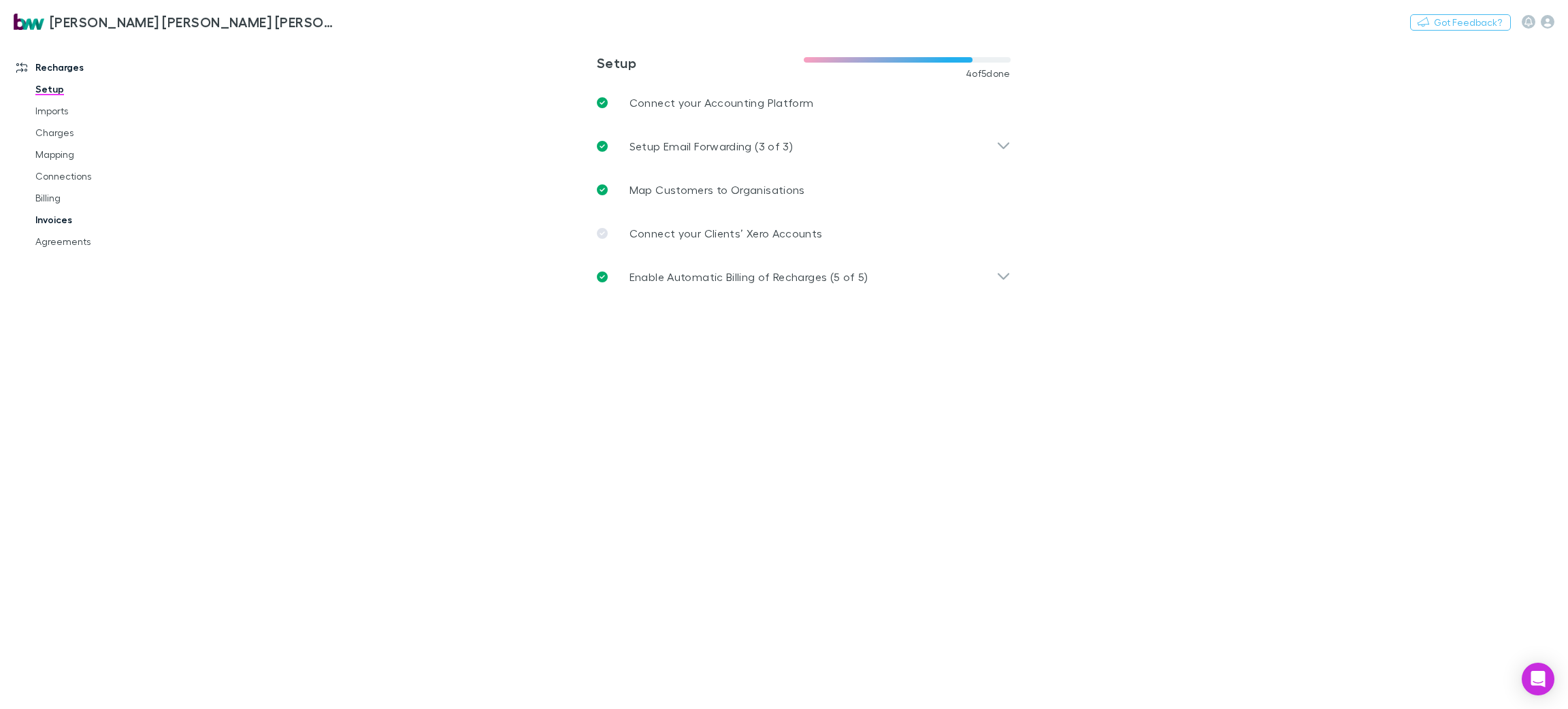
click at [63, 220] on link "Invoices" at bounding box center [107, 219] width 171 height 22
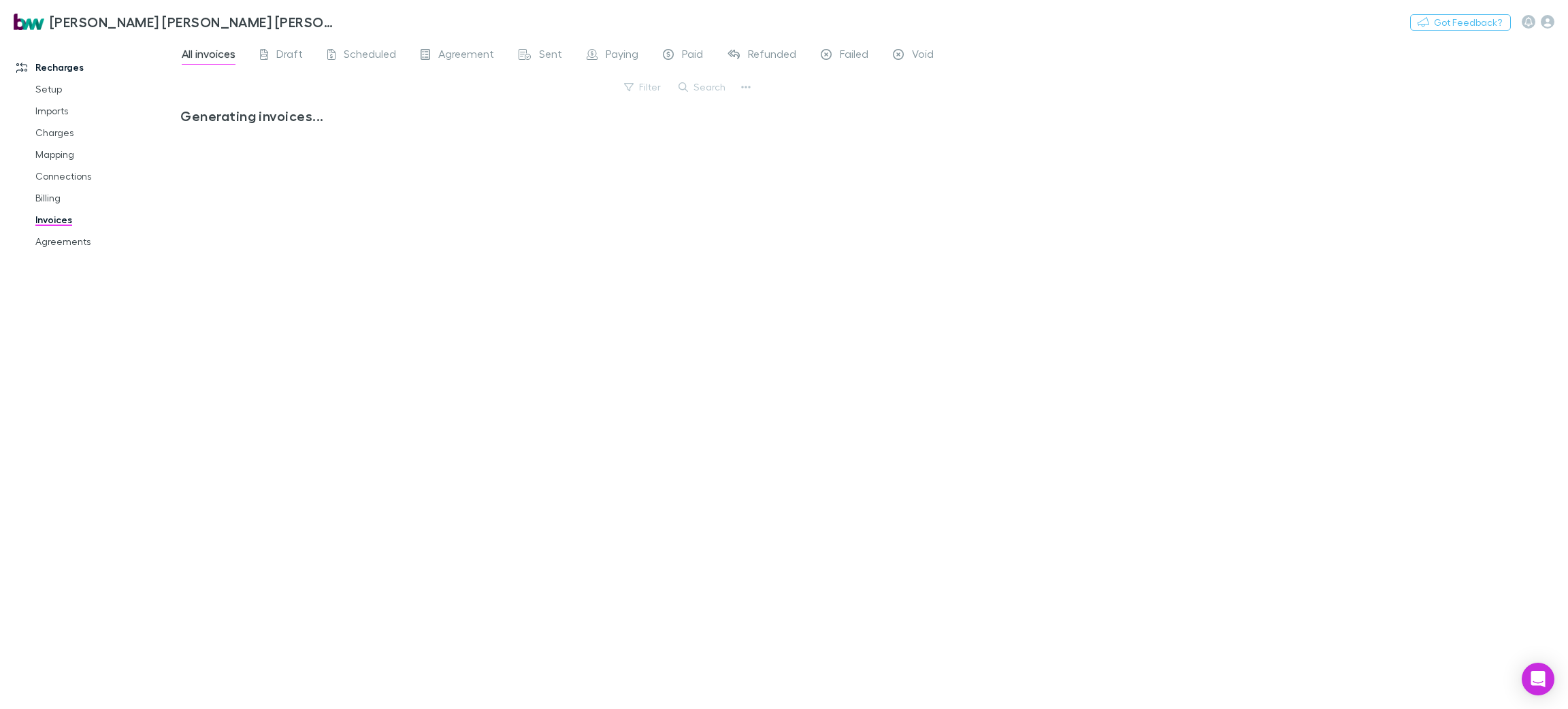
click at [711, 81] on button "Search" at bounding box center [703, 87] width 62 height 16
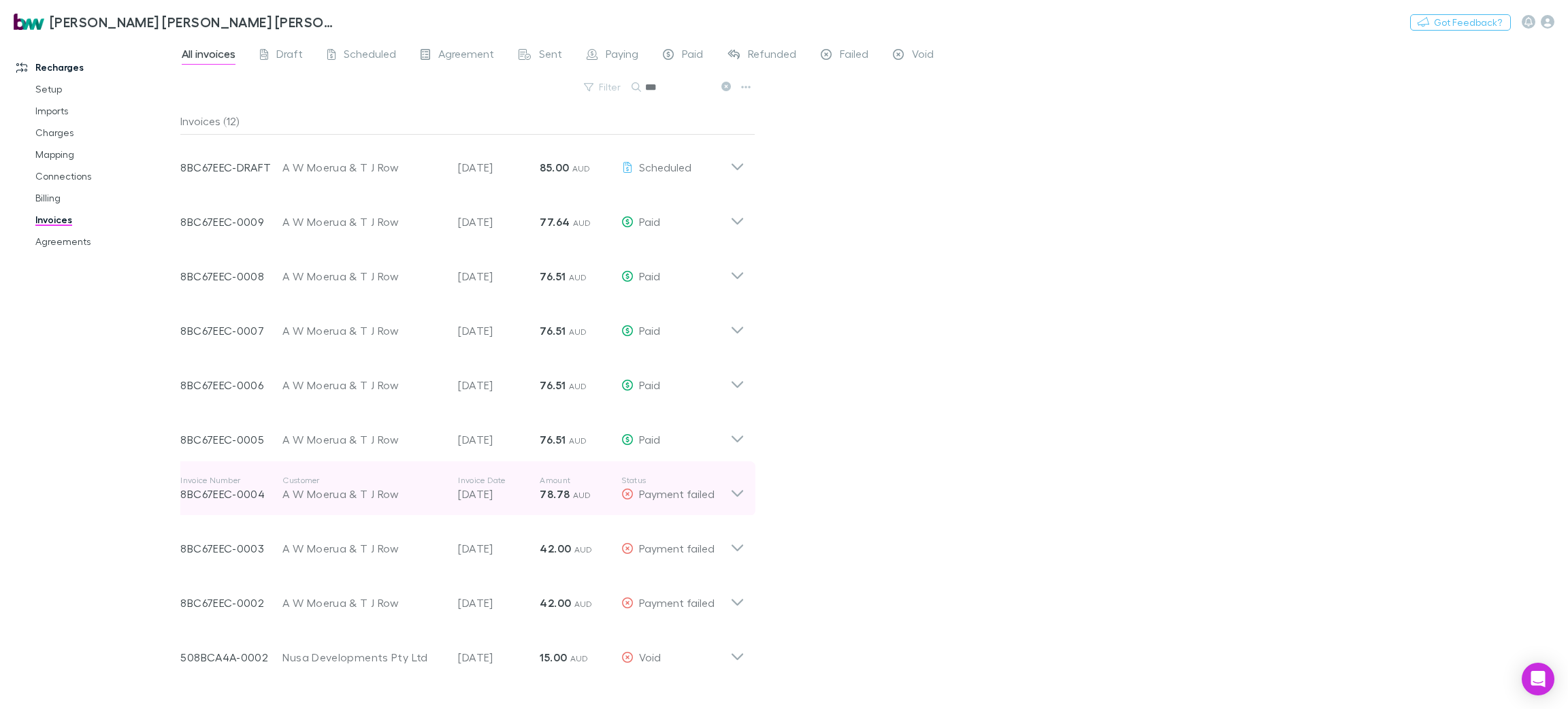
type input "***"
click at [731, 492] on icon at bounding box center [738, 488] width 15 height 28
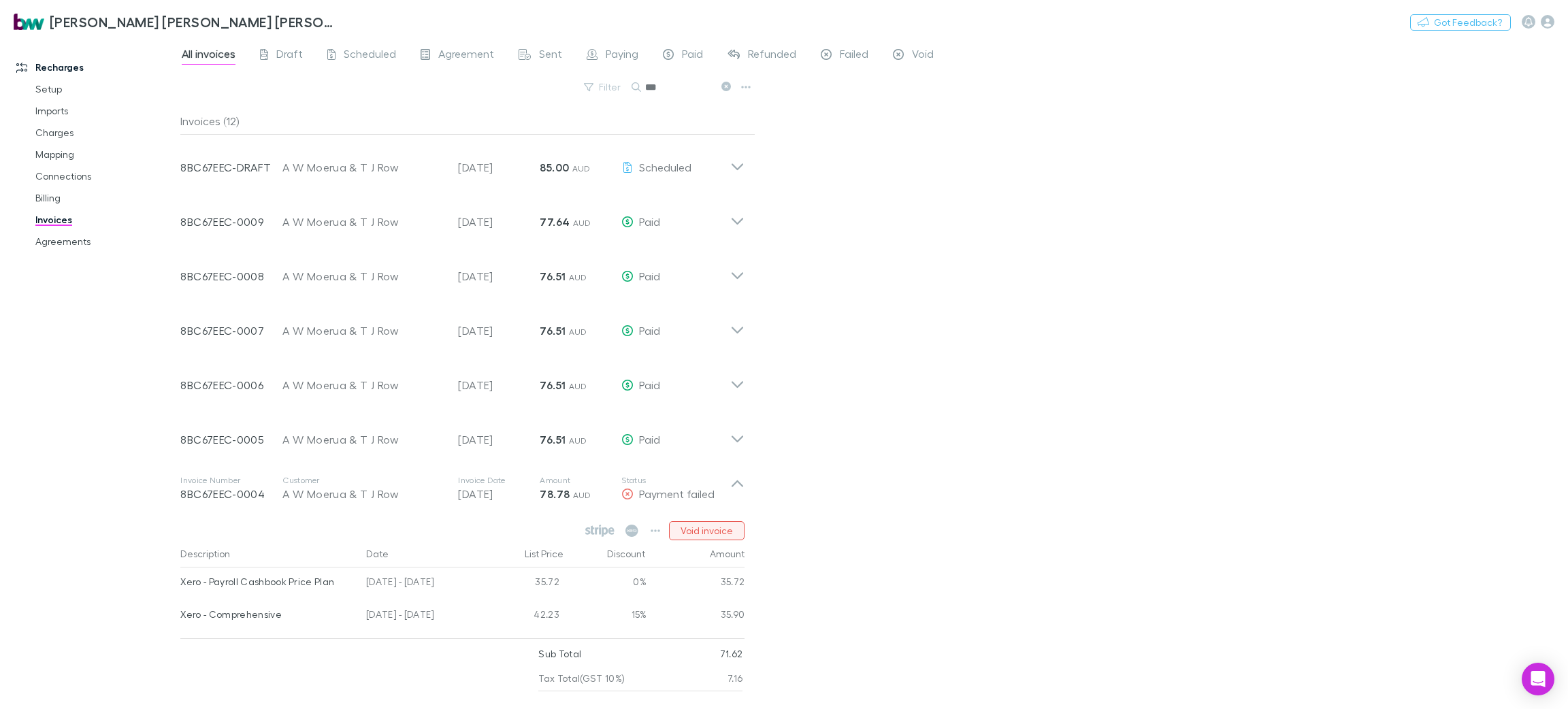
click at [731, 524] on button "Void invoice" at bounding box center [706, 530] width 75 height 19
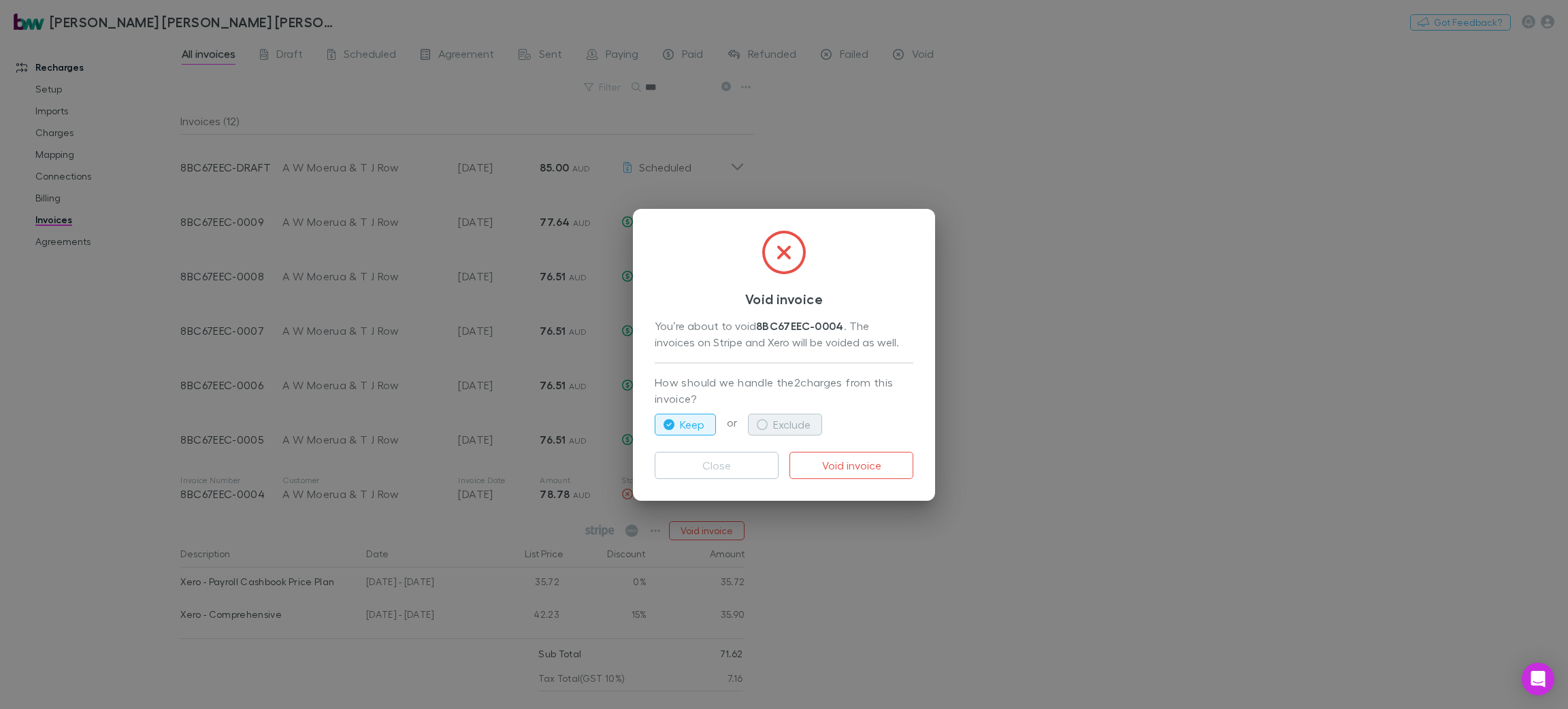
click at [791, 419] on button "Exclude" at bounding box center [785, 424] width 74 height 22
click at [842, 473] on button "Void invoice" at bounding box center [851, 466] width 124 height 28
click at [1096, 554] on div "Void invoice You’re about to void 8BC67EEC-0004 . The invoices on Stripe and Xe…" at bounding box center [784, 354] width 1568 height 709
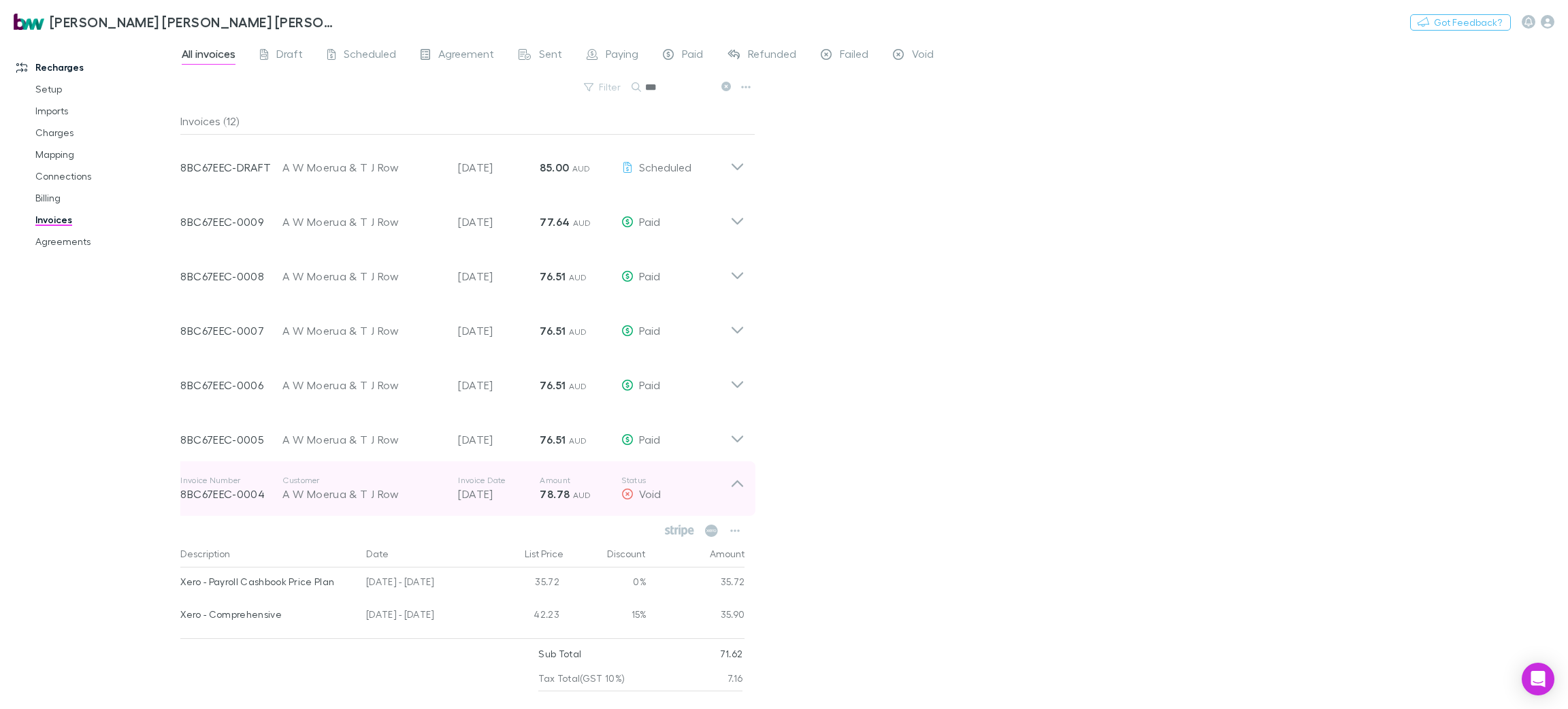
click at [741, 488] on icon at bounding box center [738, 488] width 15 height 28
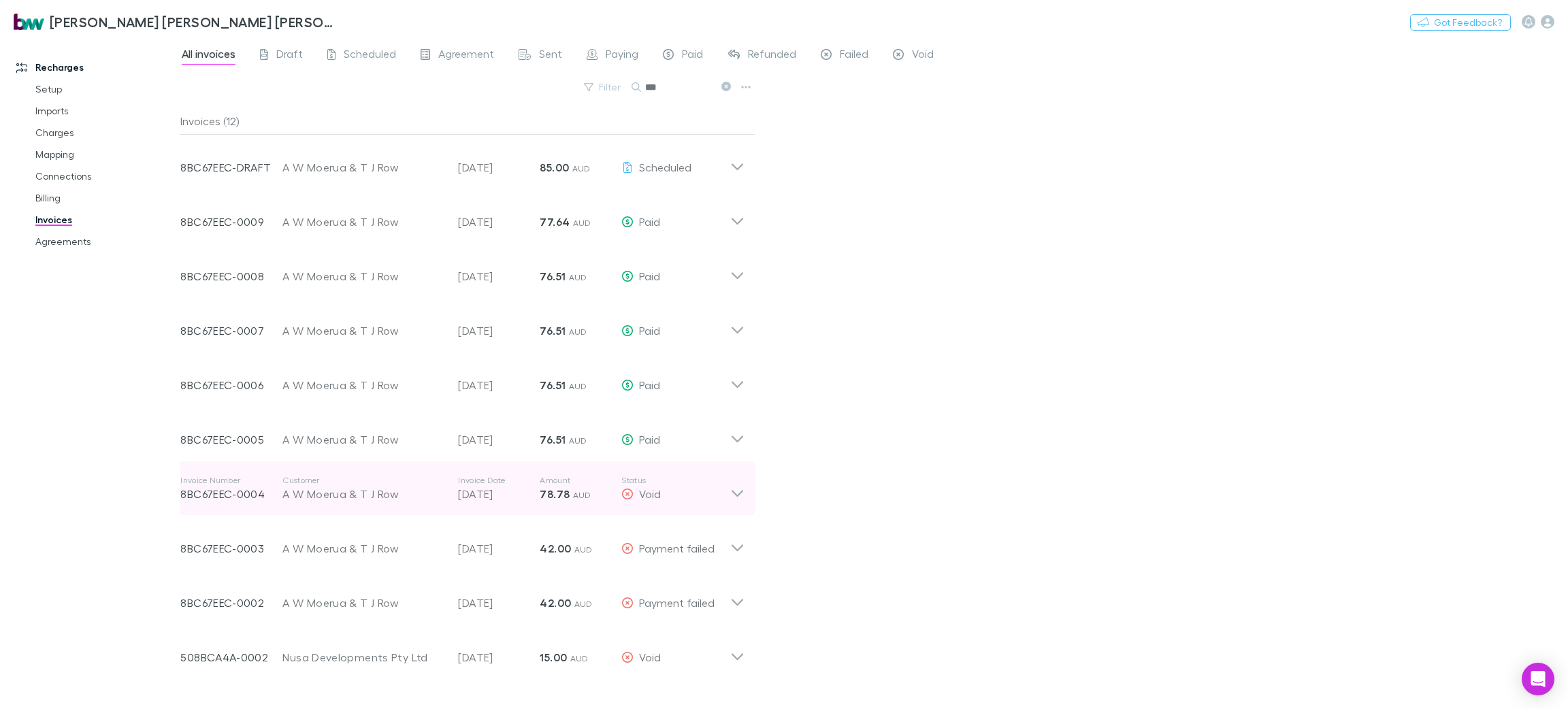
click at [734, 491] on icon at bounding box center [738, 488] width 15 height 28
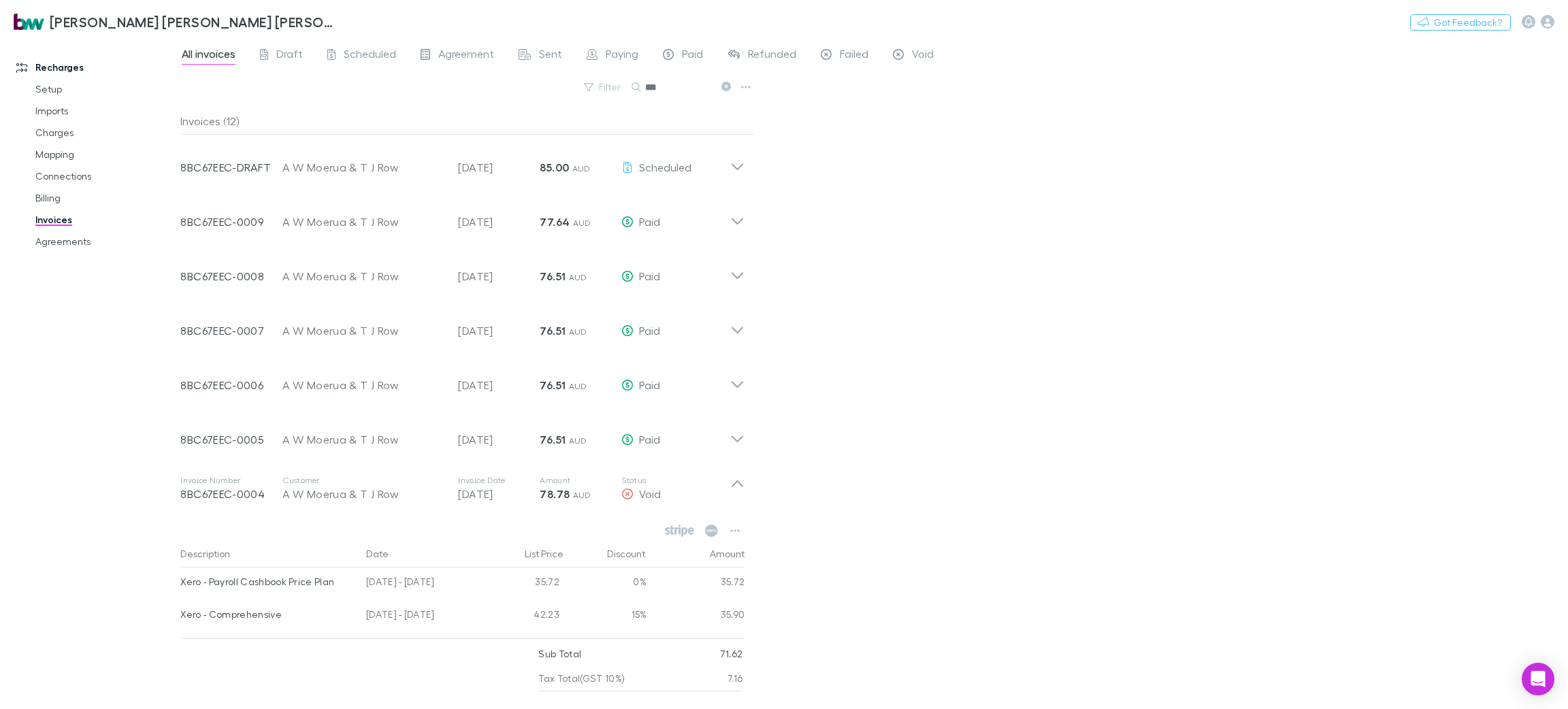
click at [734, 546] on div "Amount" at bounding box center [696, 554] width 99 height 28
drag, startPoint x: 1566, startPoint y: 264, endPoint x: 1566, endPoint y: 450, distance: 186.0
click at [1566, 450] on div "All invoices Draft Scheduled Agreement Sent Paying Paid Refunded Failed Void Fi…" at bounding box center [874, 373] width 1388 height 671
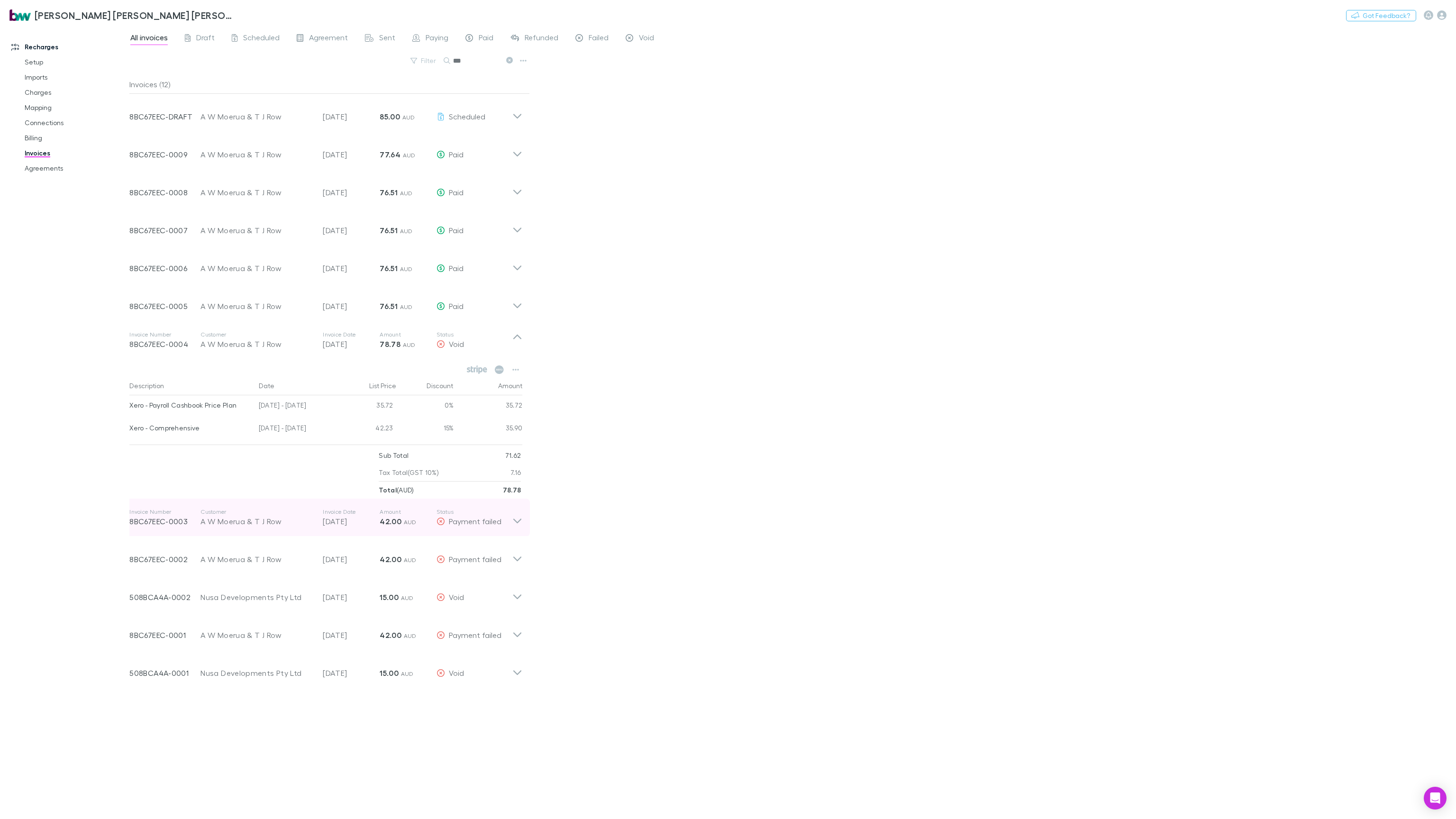
click at [518, 493] on icon at bounding box center [517, 518] width 10 height 19
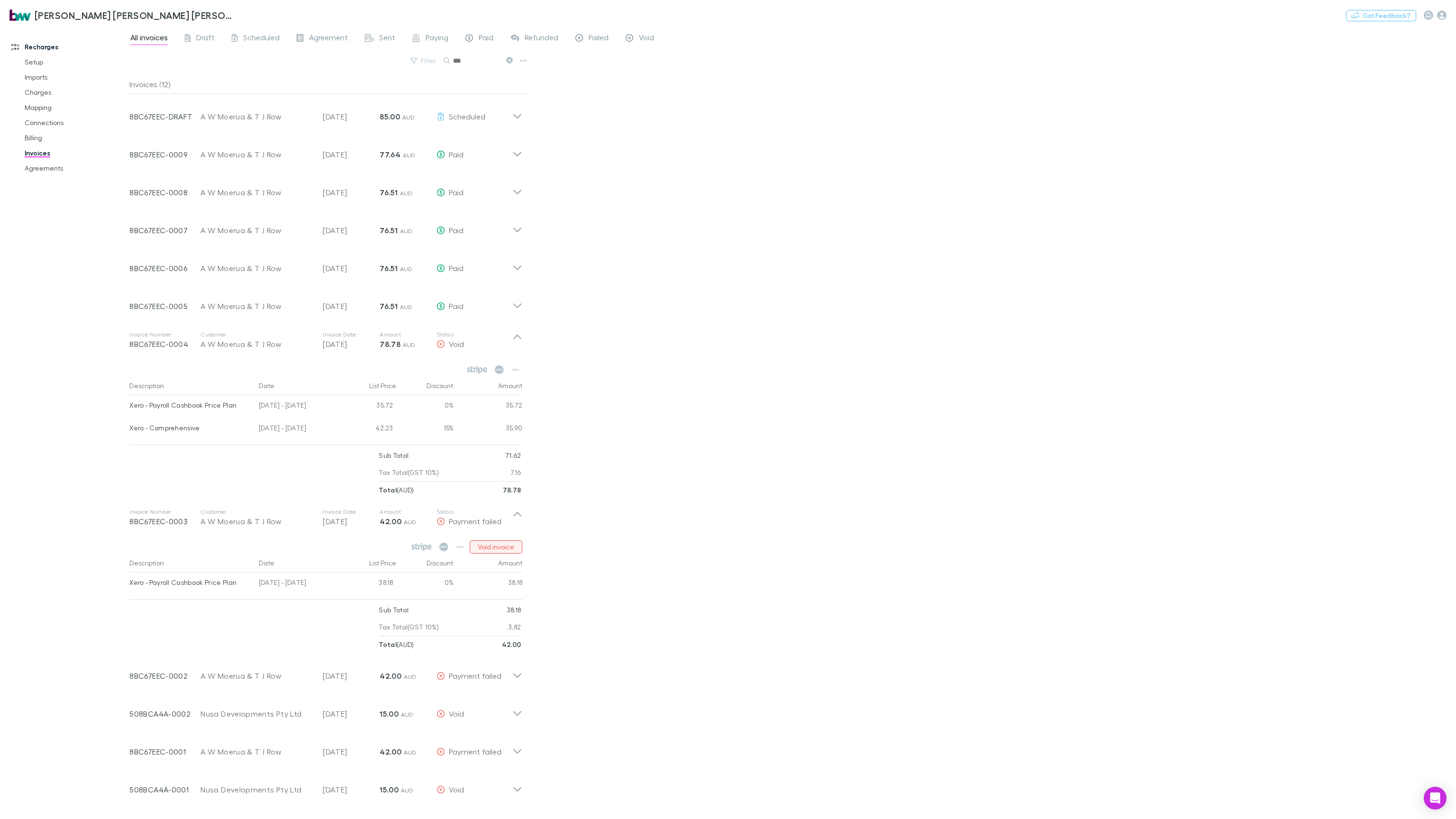
click at [502, 493] on button "Void invoice" at bounding box center [496, 547] width 53 height 13
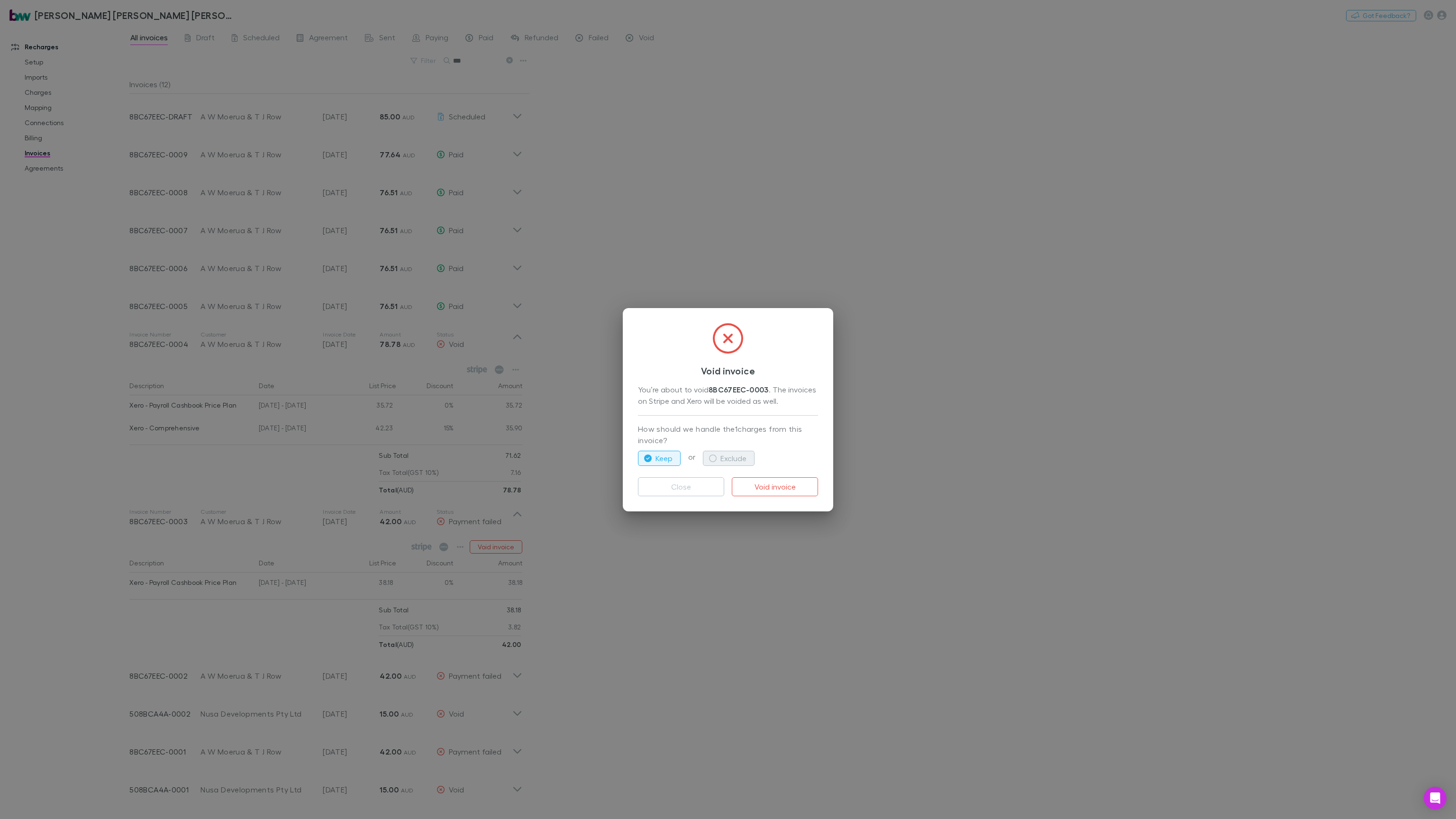
click at [732, 458] on button "Exclude" at bounding box center [729, 458] width 51 height 15
click at [800, 486] on button "Void invoice" at bounding box center [775, 487] width 86 height 19
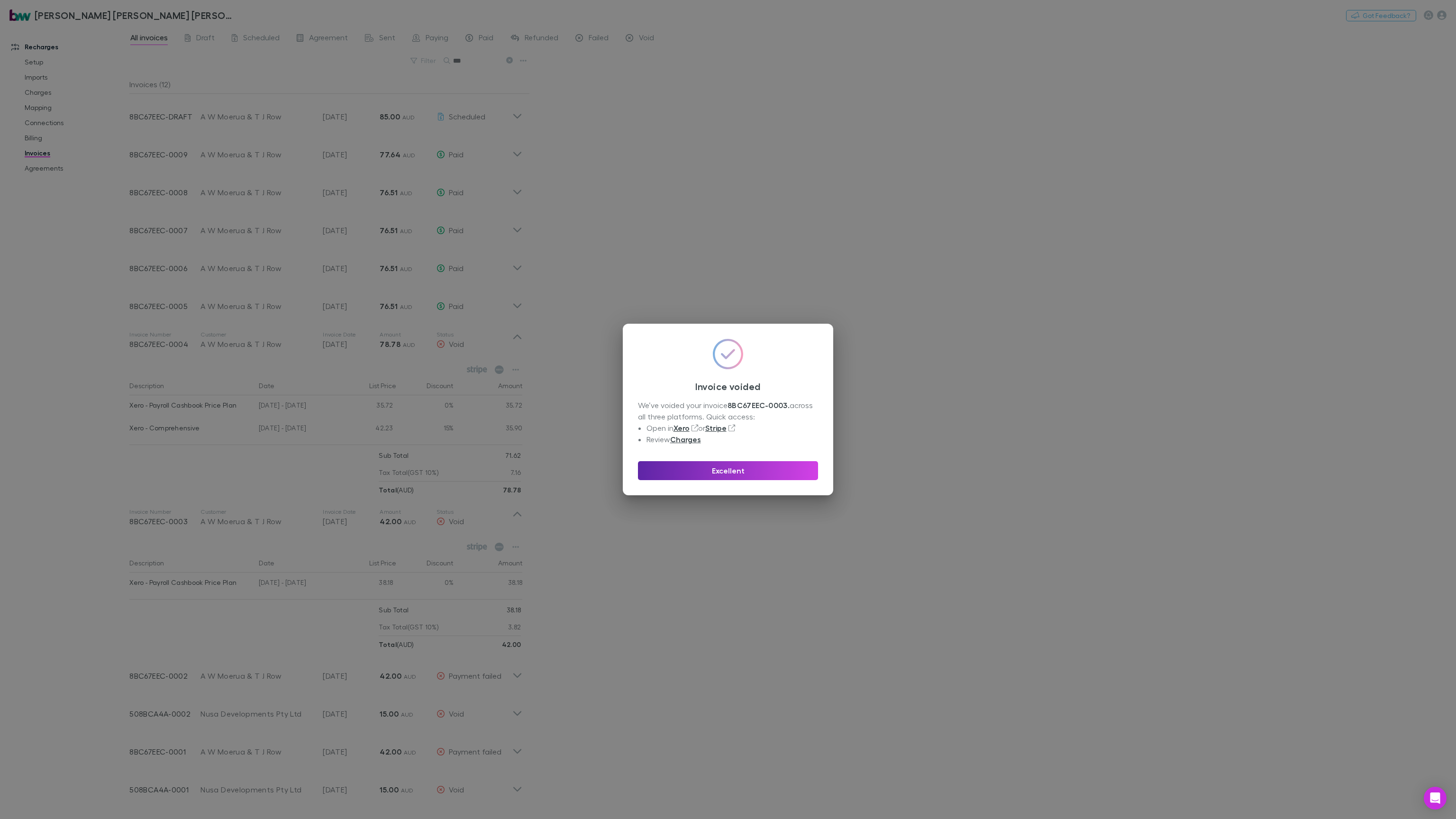
click at [514, 493] on div "Invoice voided We’ve voided your invoice 8BC67EEC-0003 . across all three platf…" at bounding box center [728, 409] width 1456 height 819
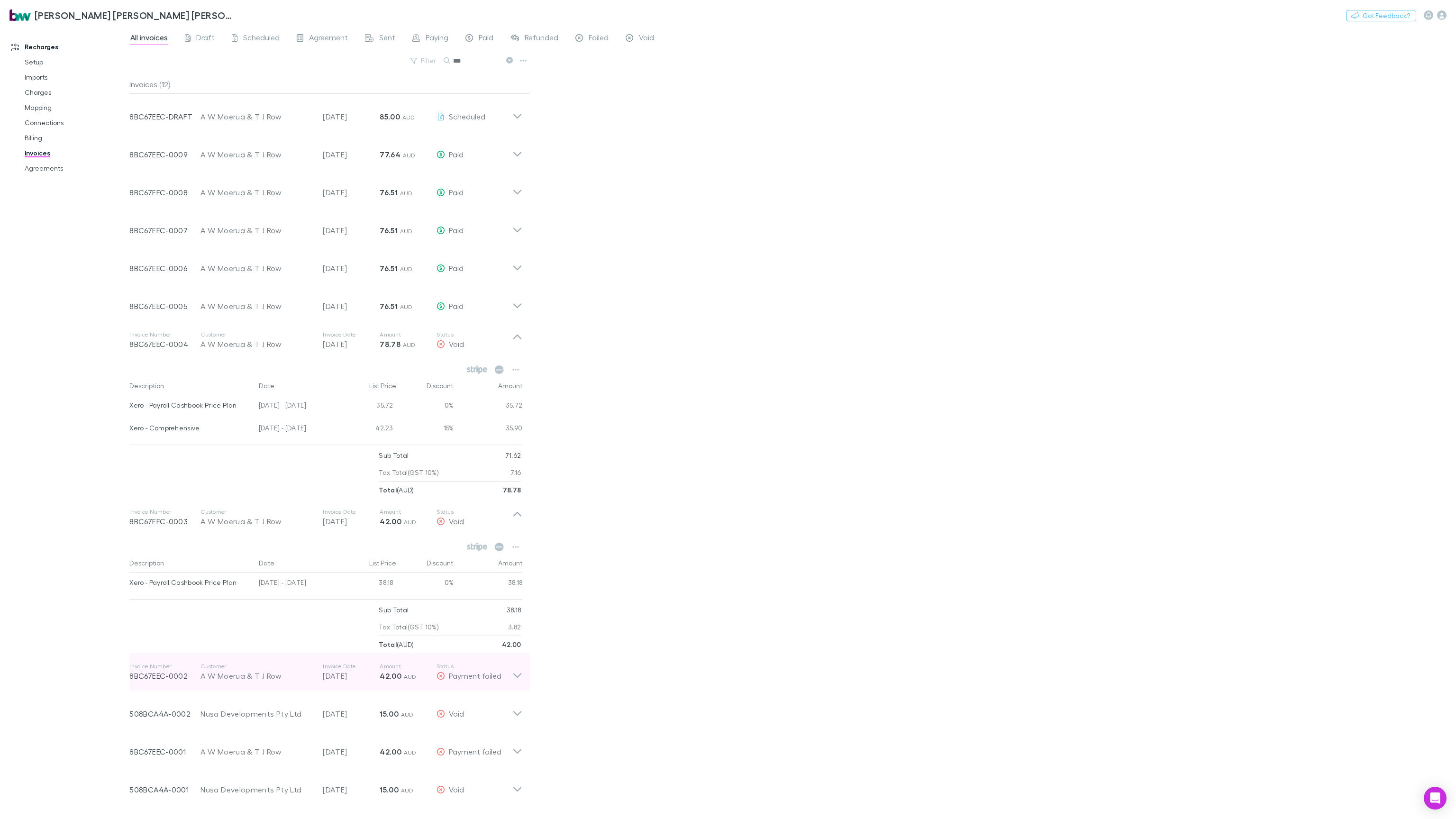
click at [518, 493] on icon at bounding box center [517, 676] width 8 height 5
click at [502, 493] on button "Void invoice" at bounding box center [496, 701] width 53 height 13
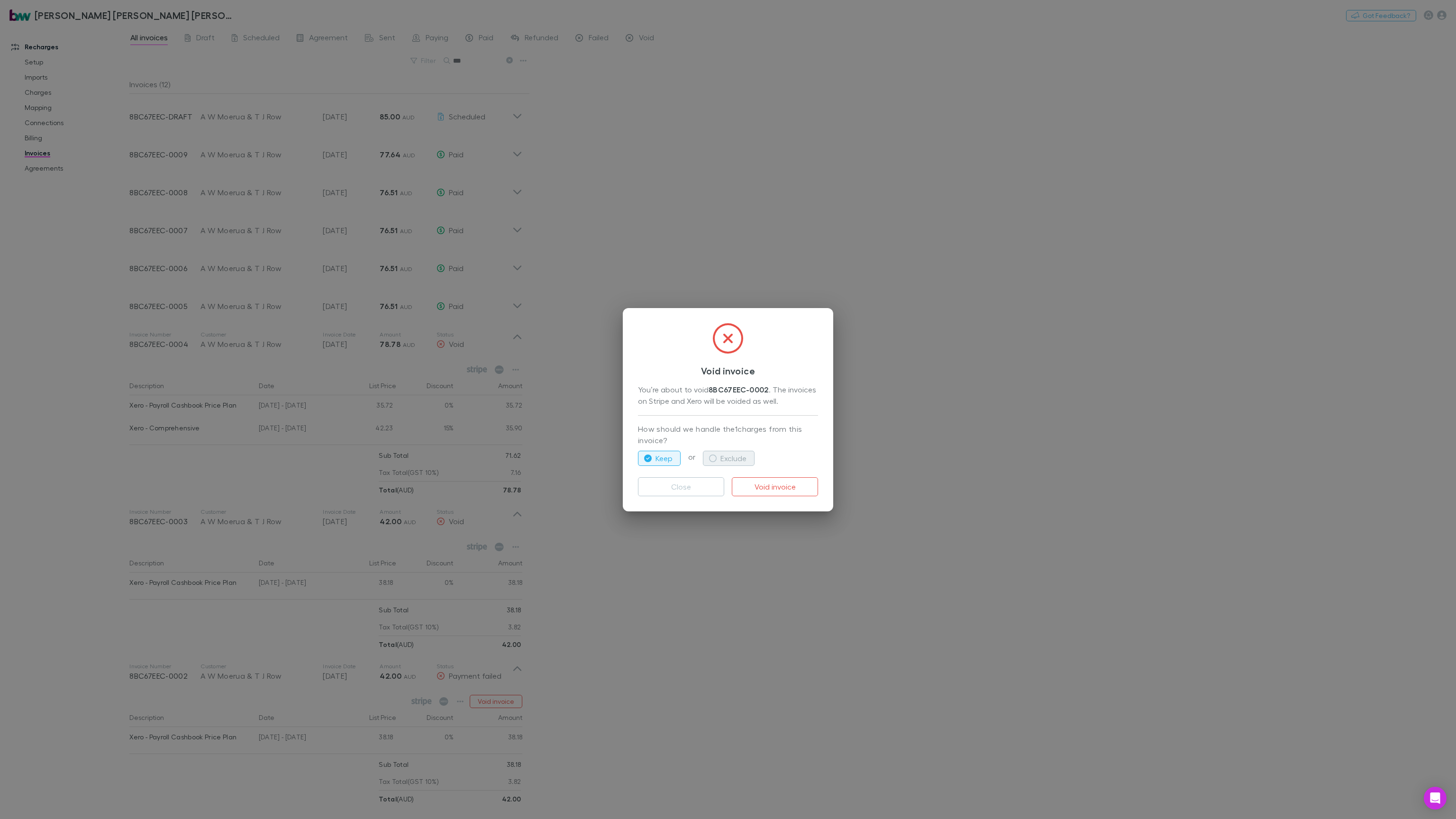
click at [734, 451] on button "Exclude" at bounding box center [729, 458] width 51 height 15
click at [799, 491] on button "Void invoice" at bounding box center [775, 487] width 86 height 19
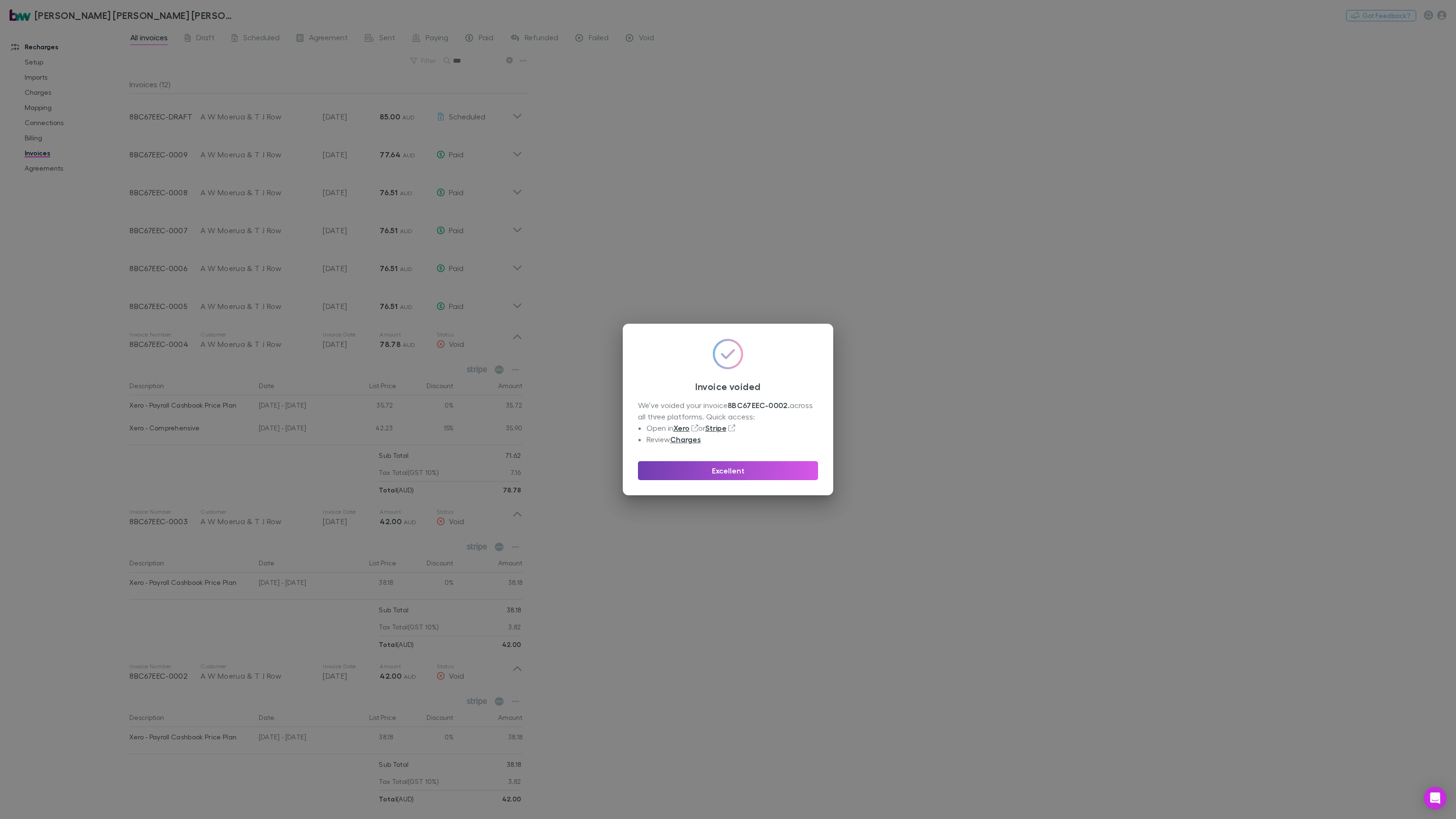
click at [733, 473] on button "Excellent" at bounding box center [728, 471] width 180 height 19
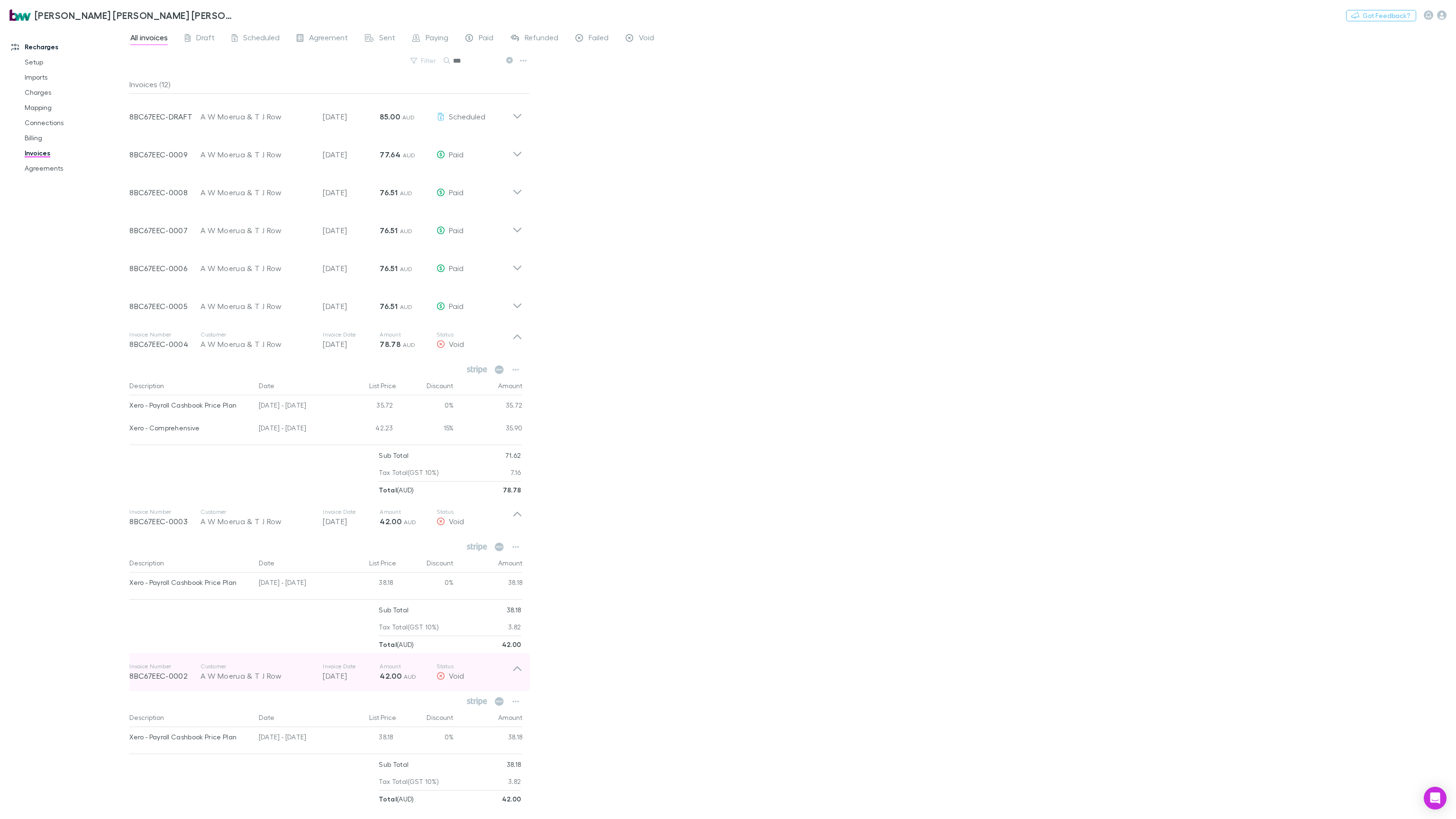
click at [524, 493] on div "Invoice Number 8BC67EEC-0002 Customer A W Moerua & T J Row Invoice Date [DATE] …" at bounding box center [326, 672] width 408 height 38
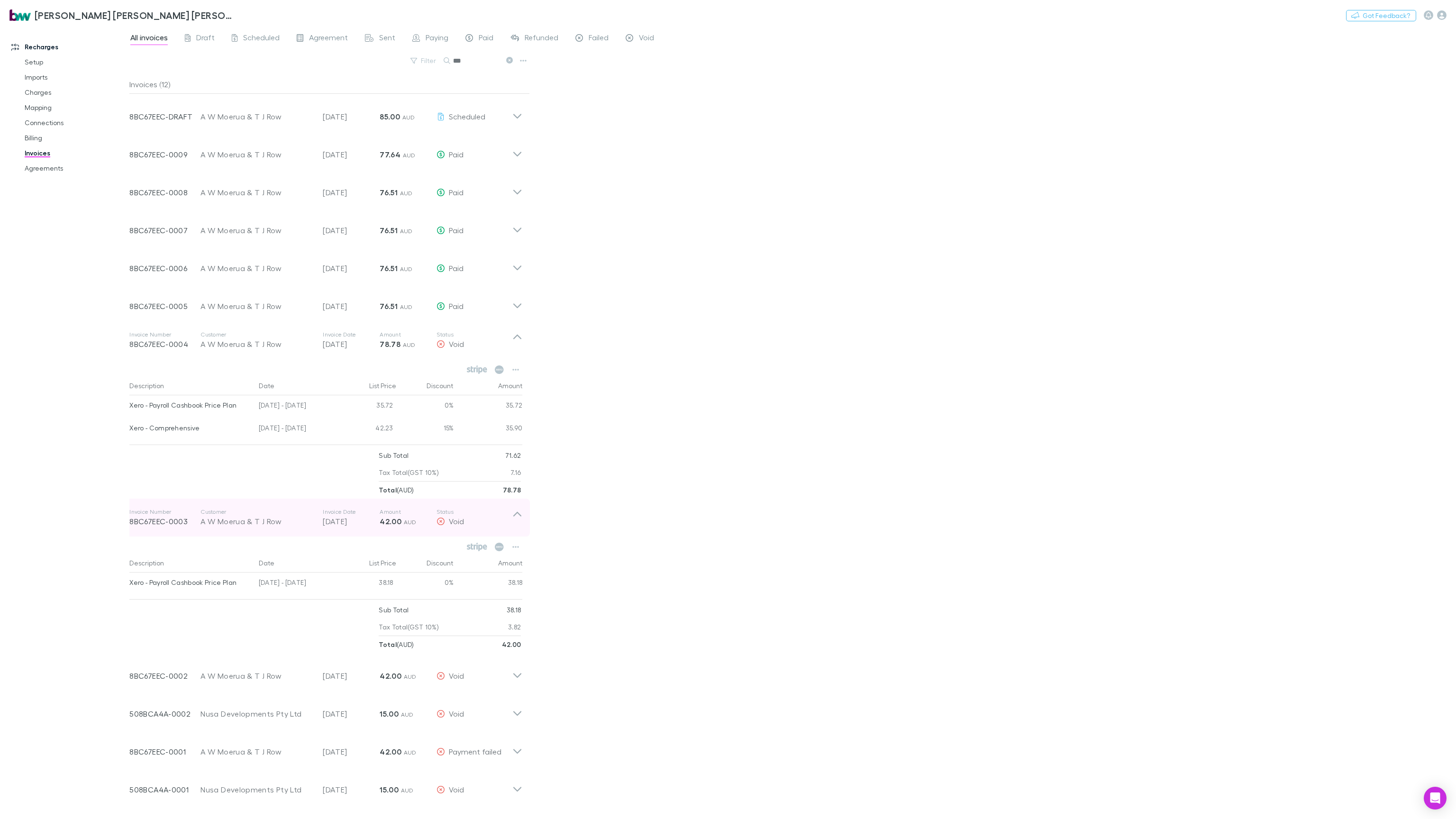
click at [525, 493] on div "Invoice Number 8BC67EEC-0003 Customer A W Moerua & T J Row Invoice Date [DATE] …" at bounding box center [326, 517] width 408 height 38
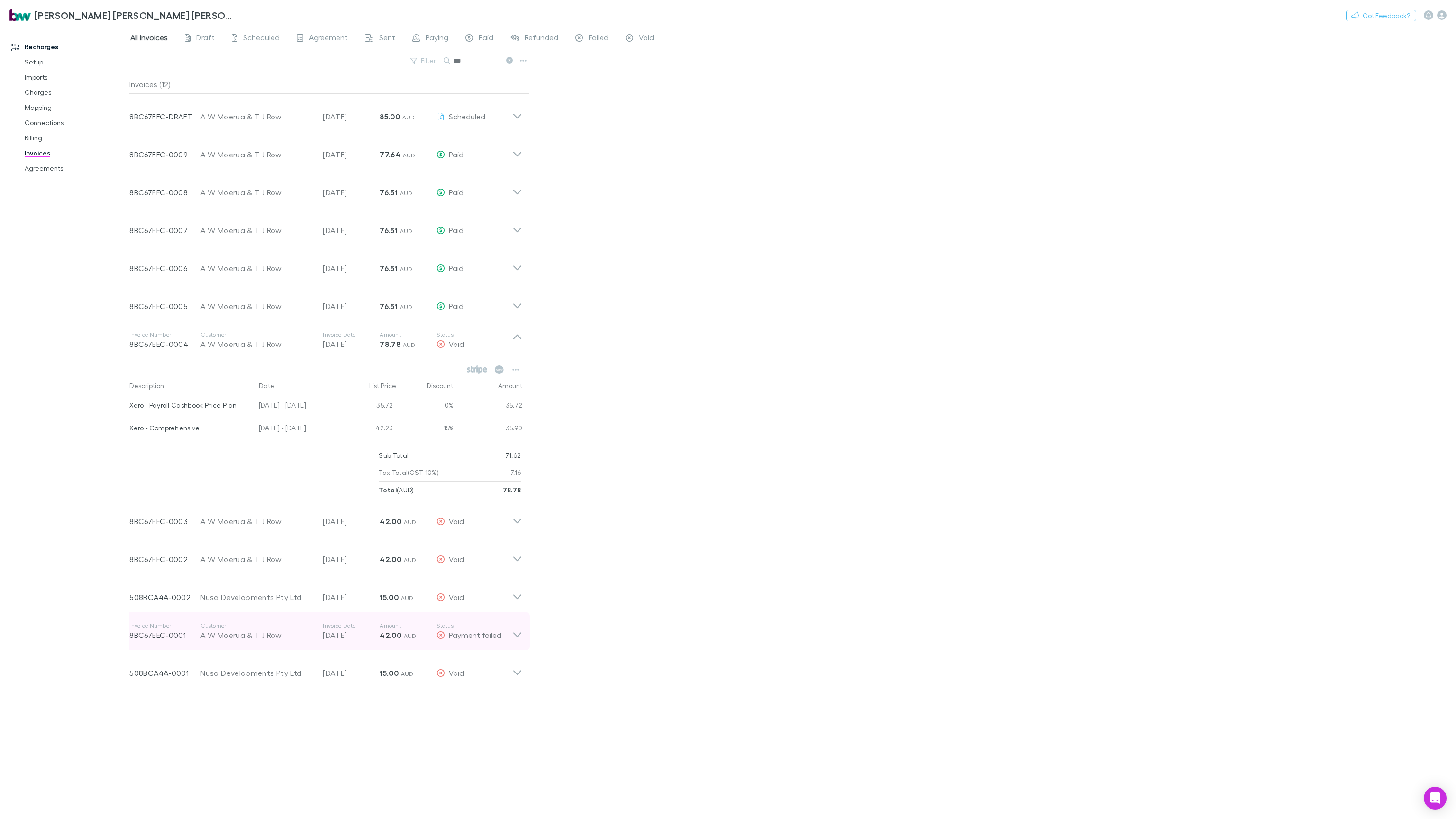
click at [521, 493] on icon at bounding box center [517, 631] width 10 height 19
click at [510, 493] on button "Void invoice" at bounding box center [496, 660] width 53 height 13
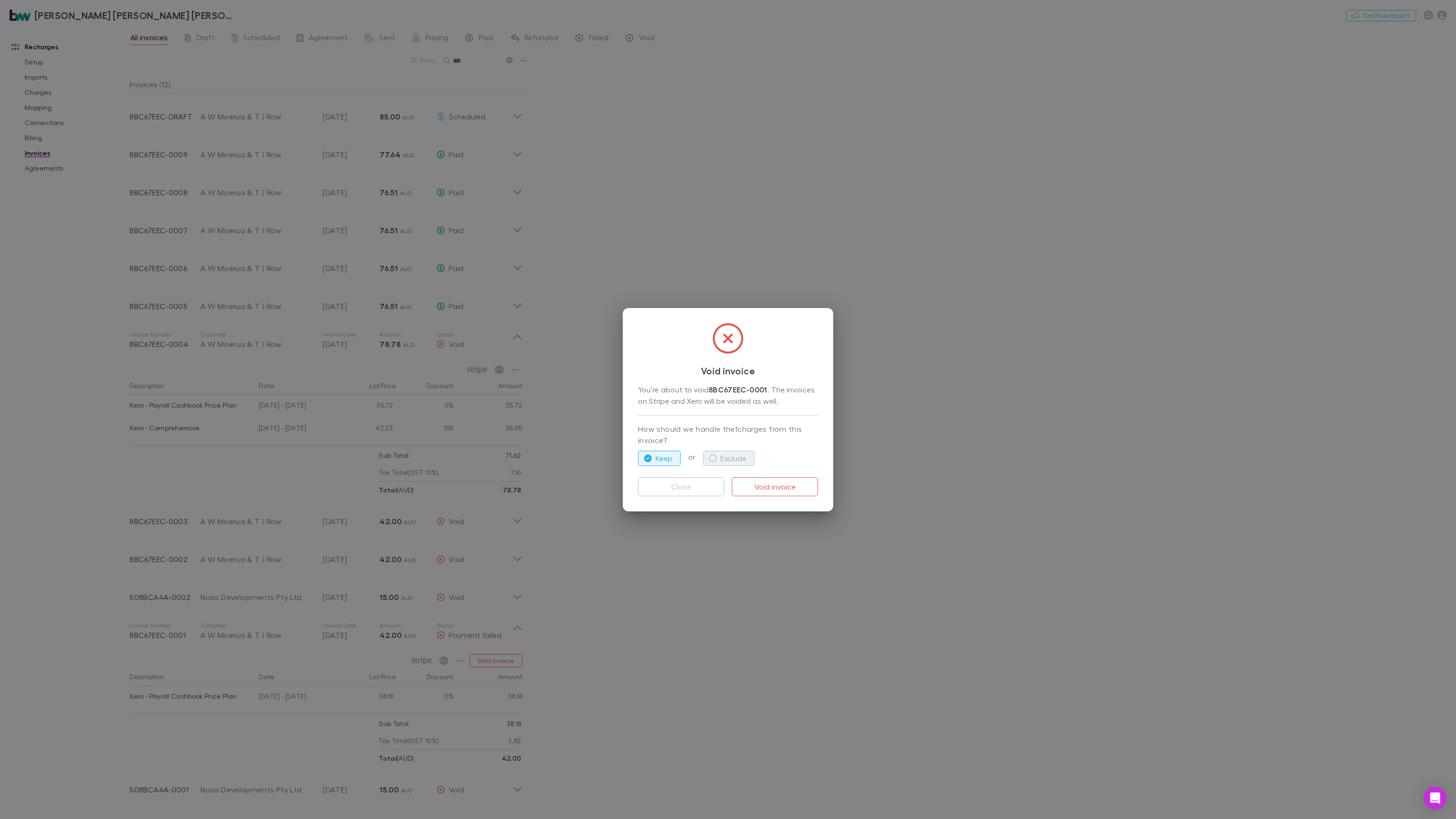
click at [725, 457] on button "Exclude" at bounding box center [729, 458] width 51 height 15
click at [770, 489] on button "Void invoice" at bounding box center [775, 487] width 86 height 19
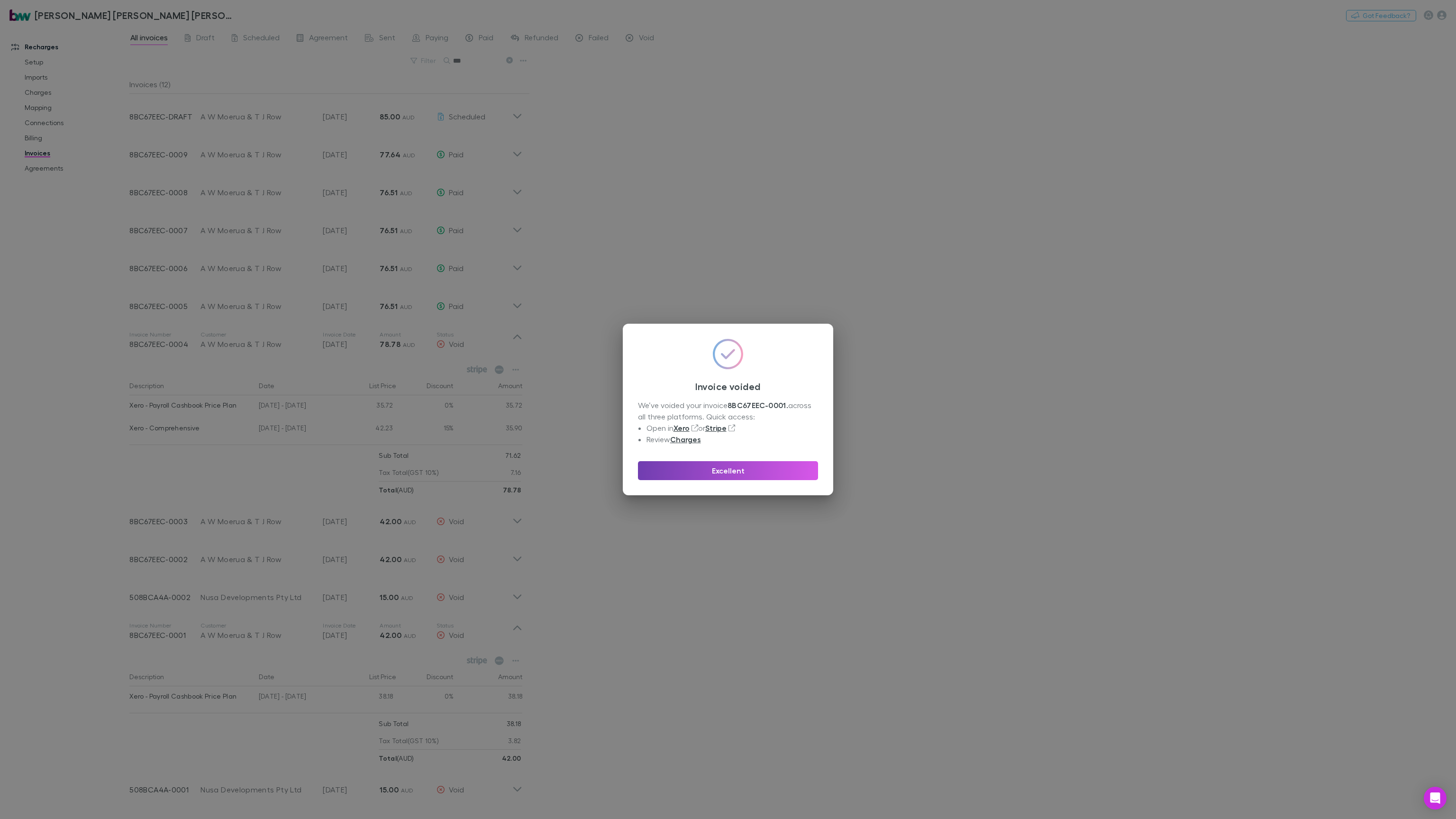
click at [760, 470] on button "Excellent" at bounding box center [728, 471] width 180 height 19
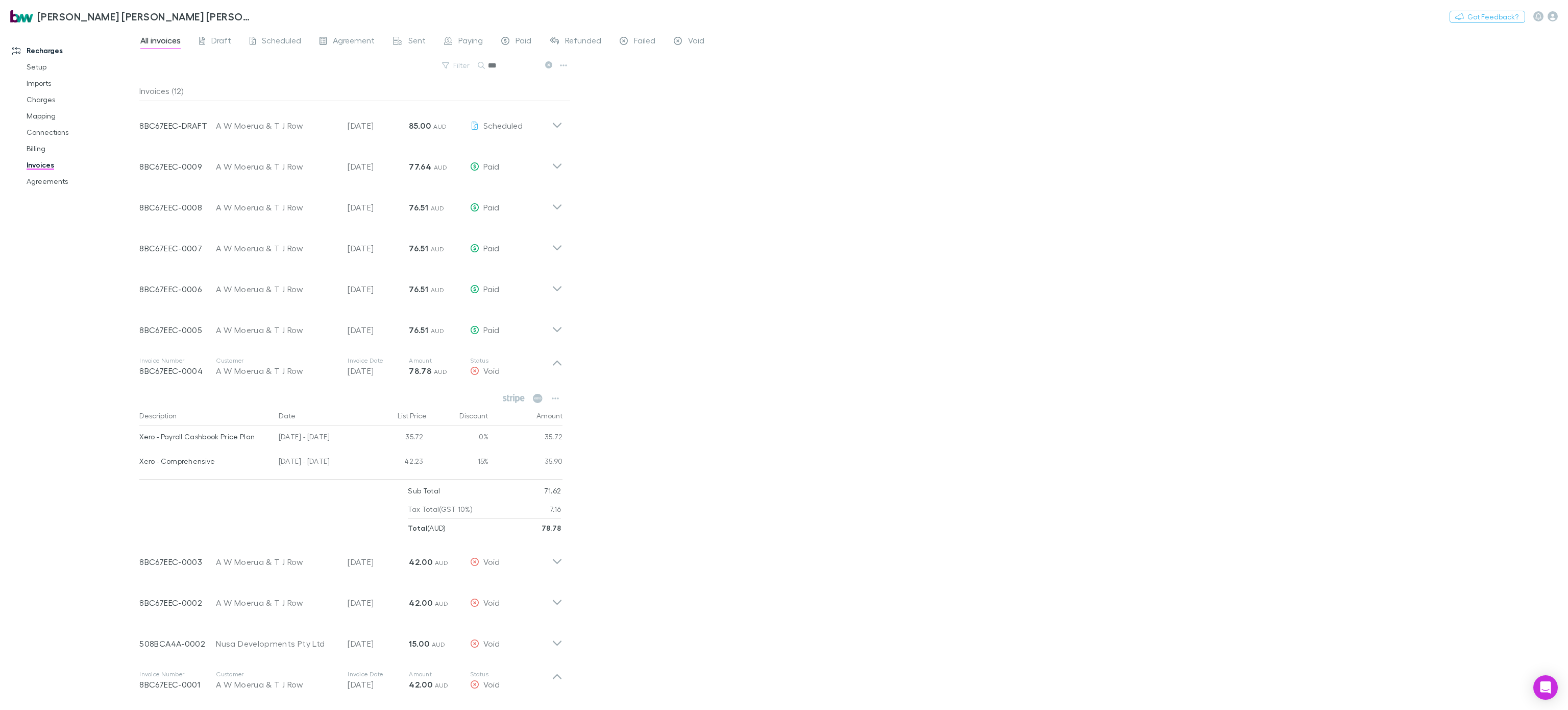
click at [1175, 19] on div "Nothing Got Feedback?" at bounding box center [1508, 16] width 119 height 13
